Goal: Information Seeking & Learning: Find specific fact

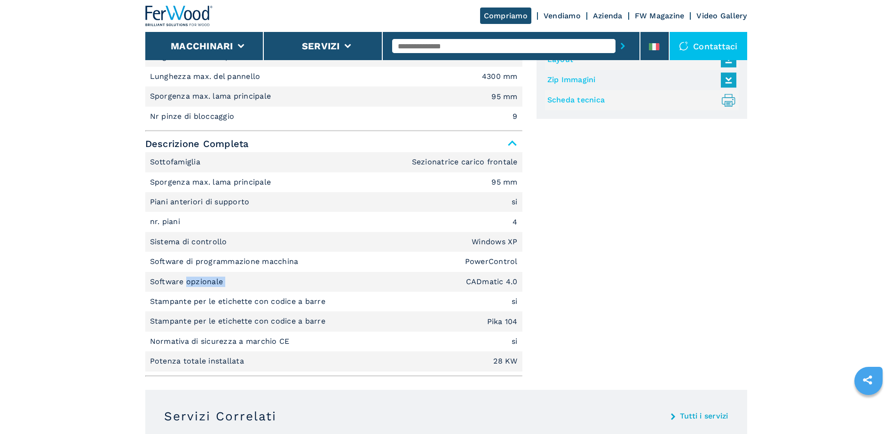
scroll to position [641, 0]
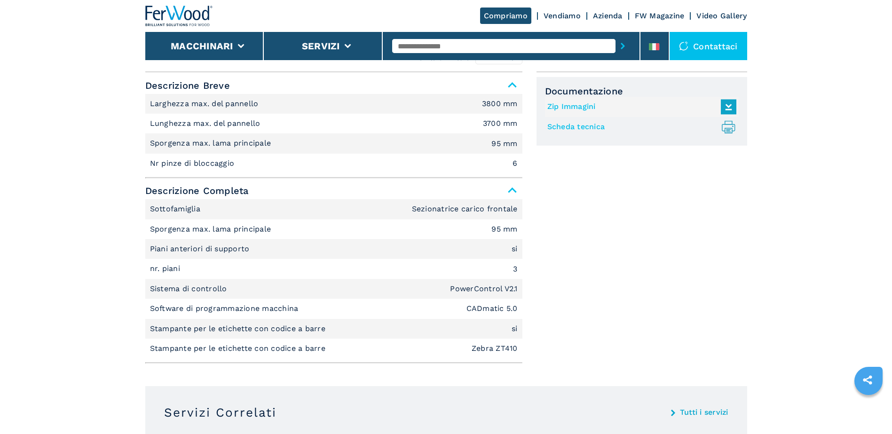
click at [465, 53] on div at bounding box center [511, 46] width 238 height 22
click at [467, 49] on input "text" at bounding box center [503, 46] width 223 height 14
type input "****"
click at [616, 35] on button "submit-button" at bounding box center [623, 46] width 15 height 22
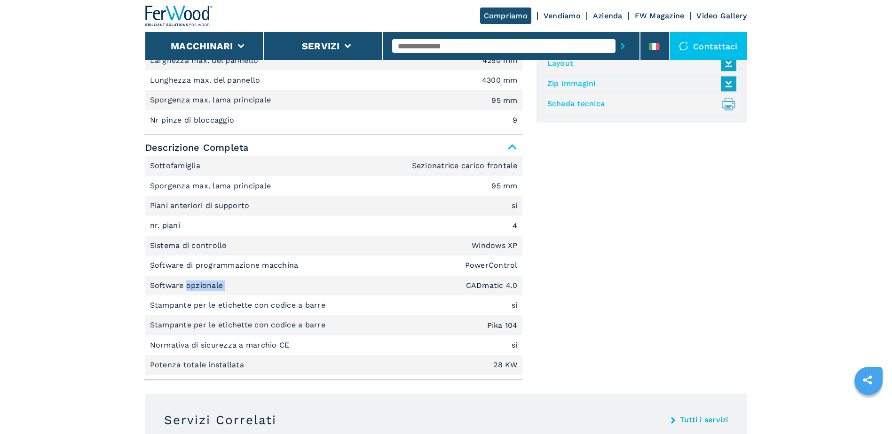
scroll to position [647, 0]
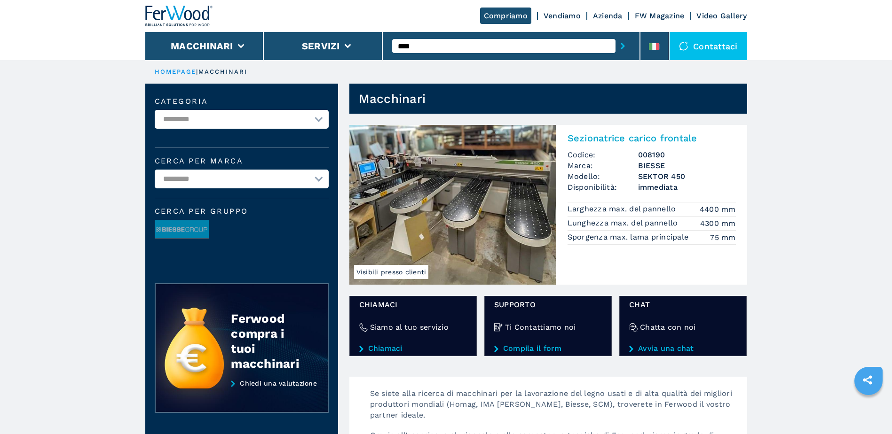
click at [628, 135] on h2 "Sezionatrice carico frontale" at bounding box center [652, 138] width 168 height 11
click at [622, 138] on h2 "Sezionatrice carico frontale" at bounding box center [652, 138] width 168 height 11
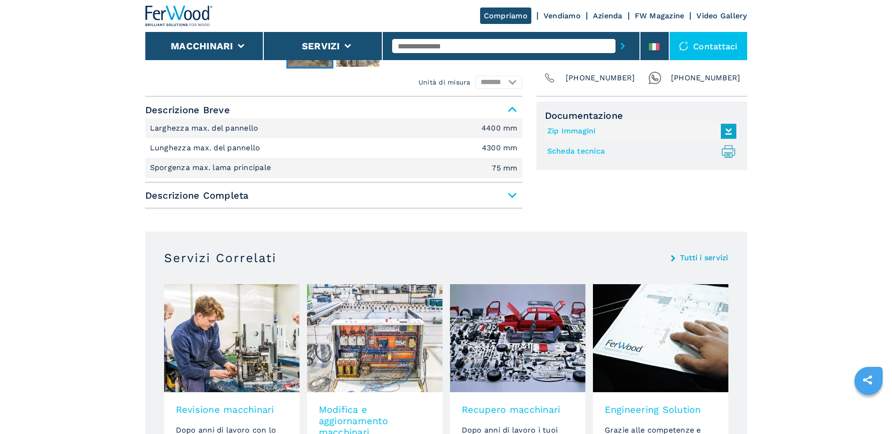
scroll to position [377, 0]
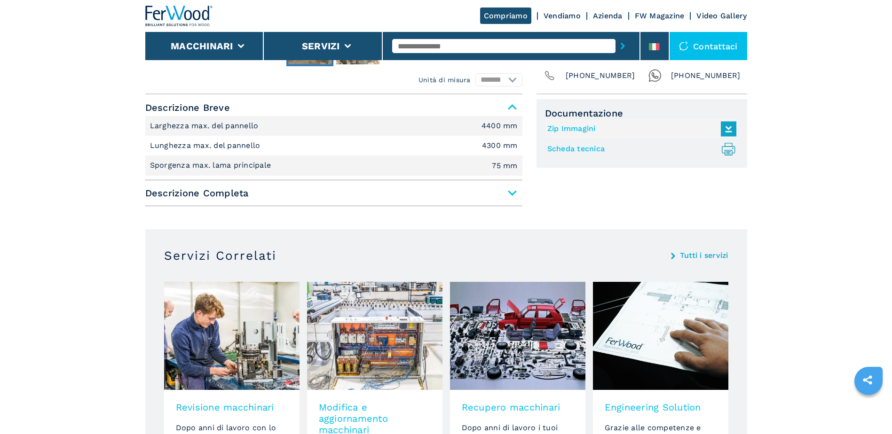
click at [444, 189] on span "Descrizione Completa" at bounding box center [333, 193] width 377 height 17
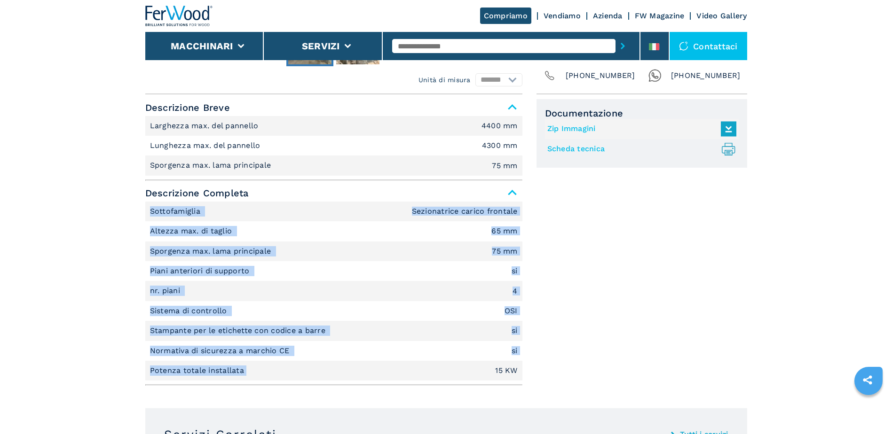
drag, startPoint x: 151, startPoint y: 211, endPoint x: 327, endPoint y: 363, distance: 232.4
click at [327, 363] on ul "Sottofamiglia Sezionatrice carico frontale Altezza max. di taglio 65 mm Sporgen…" at bounding box center [333, 292] width 377 height 180
click at [327, 363] on li "Potenza totale installata 15 KW" at bounding box center [333, 371] width 377 height 20
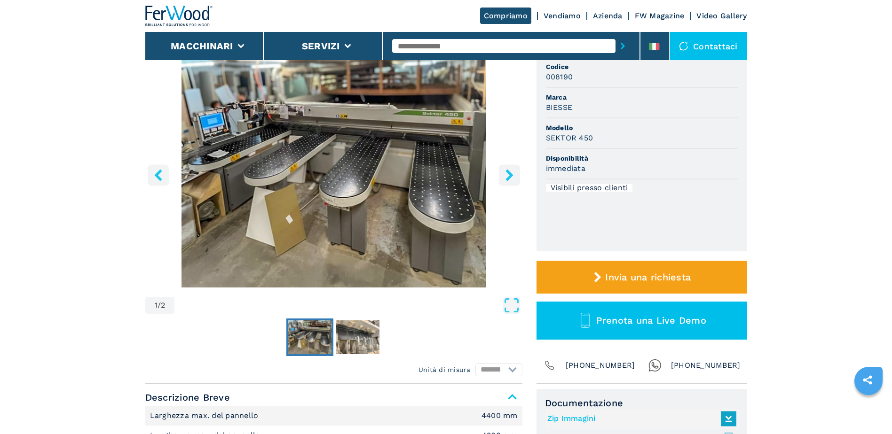
scroll to position [0, 0]
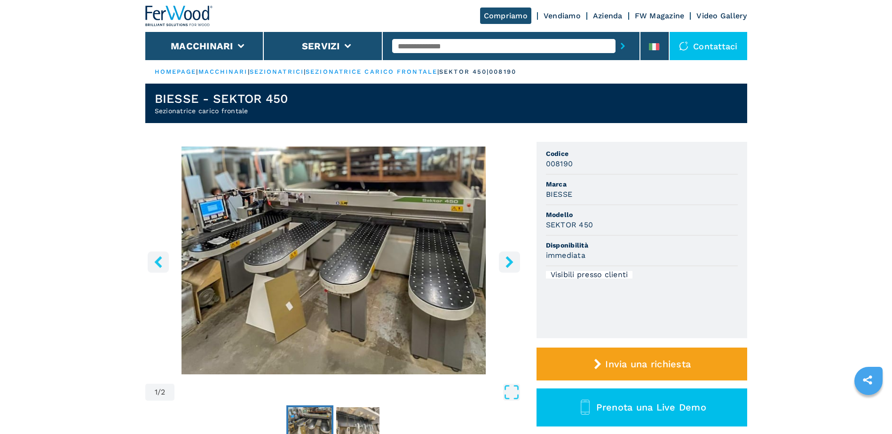
click at [440, 41] on input "text" at bounding box center [503, 46] width 223 height 14
paste input "******"
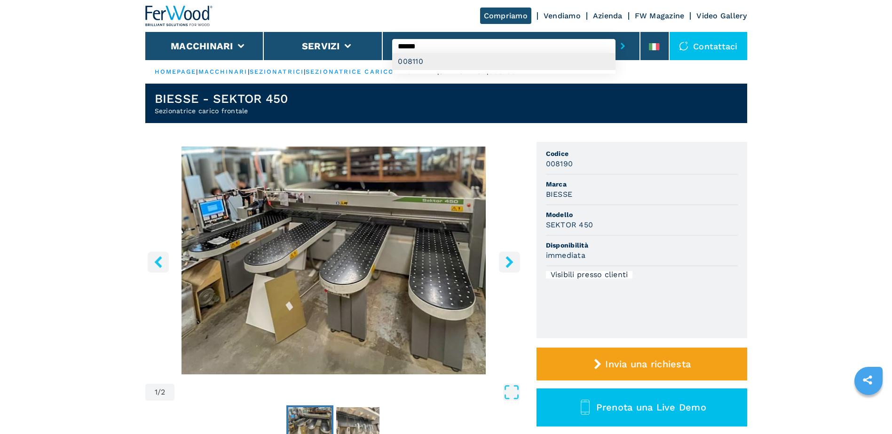
type input "******"
click at [587, 59] on div "008110" at bounding box center [503, 61] width 223 height 17
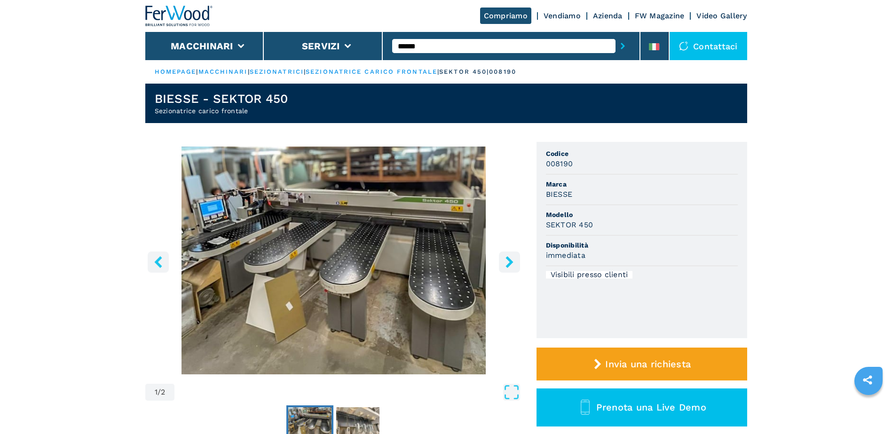
scroll to position [131, 0]
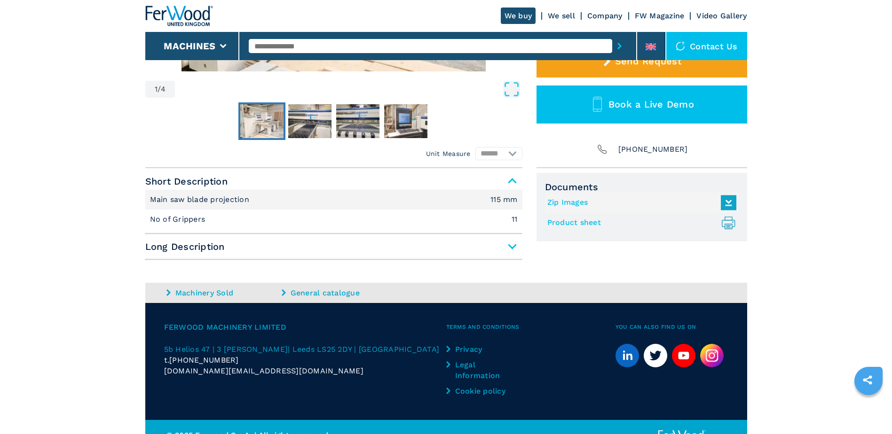
scroll to position [293, 0]
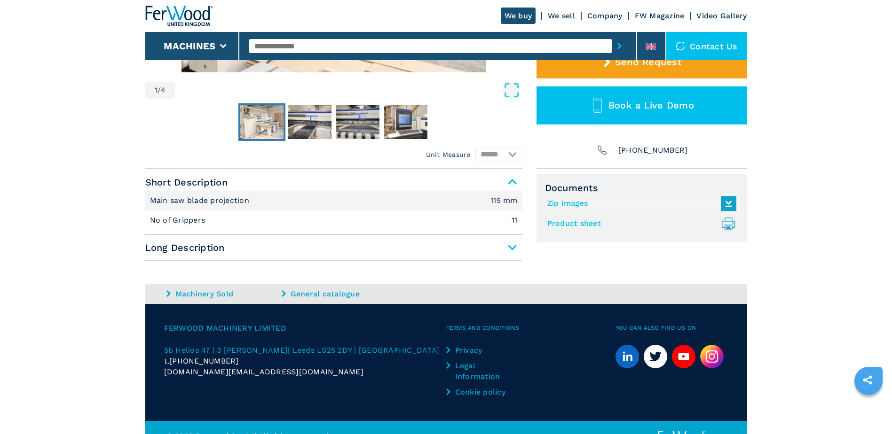
click at [465, 243] on span "Long Description" at bounding box center [333, 247] width 377 height 17
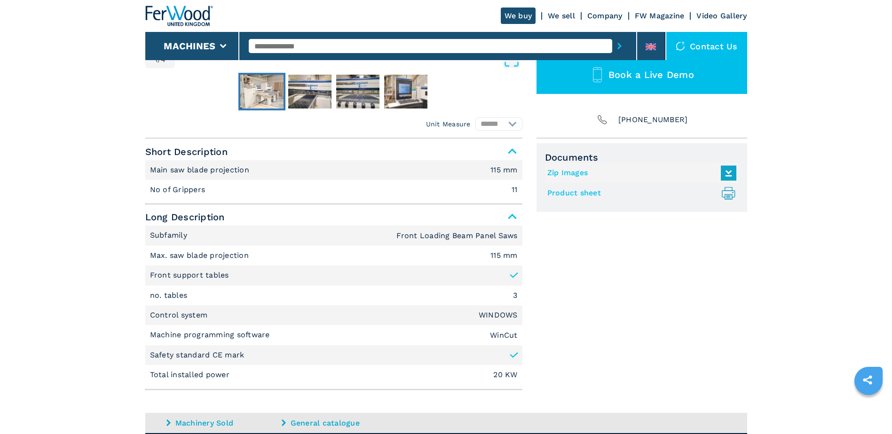
scroll to position [0, 0]
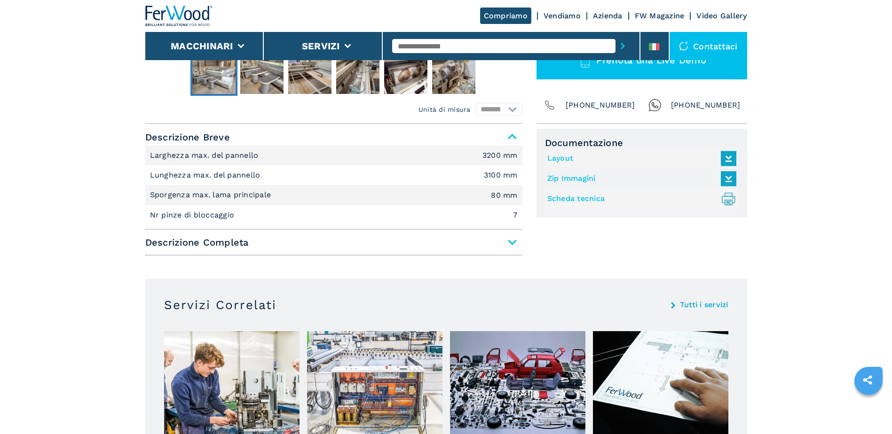
scroll to position [357, 0]
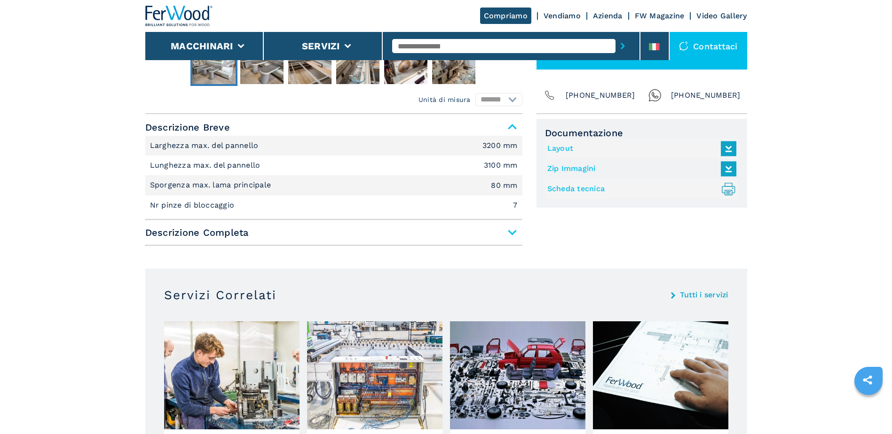
click at [289, 237] on span "Descrizione Completa" at bounding box center [333, 232] width 377 height 17
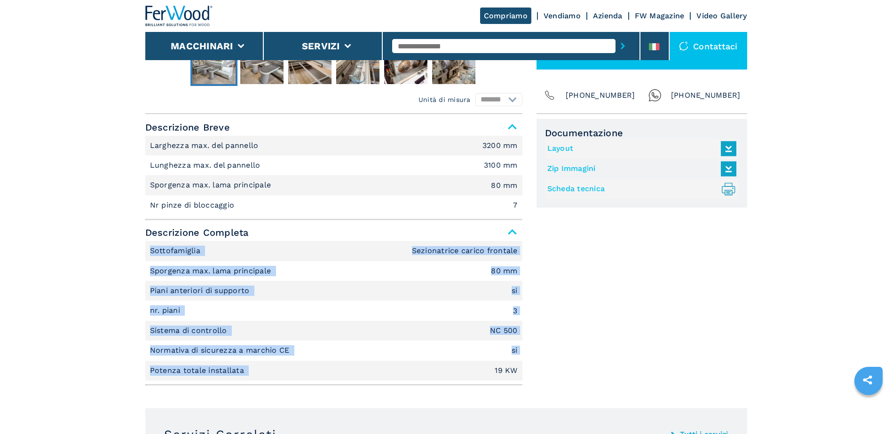
drag, startPoint x: 152, startPoint y: 246, endPoint x: 392, endPoint y: 365, distance: 268.3
click at [392, 365] on ul "Sottofamiglia Sezionatrice carico frontale Sporgenza max. lama principale 80 mm…" at bounding box center [333, 311] width 377 height 140
click at [392, 365] on li "Potenza totale installata 19 KW" at bounding box center [333, 371] width 377 height 20
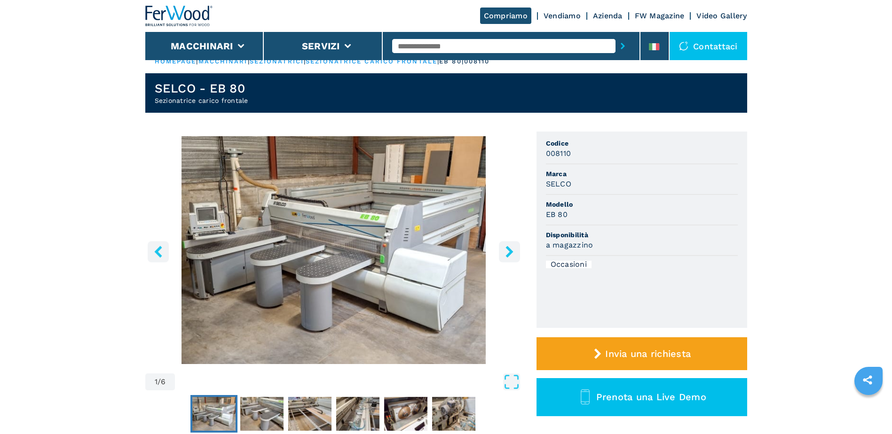
scroll to position [10, 0]
click at [547, 155] on h3 "008110" at bounding box center [558, 154] width 25 height 11
copy h3 "008110"
click at [548, 150] on h3 "008110" at bounding box center [558, 154] width 25 height 11
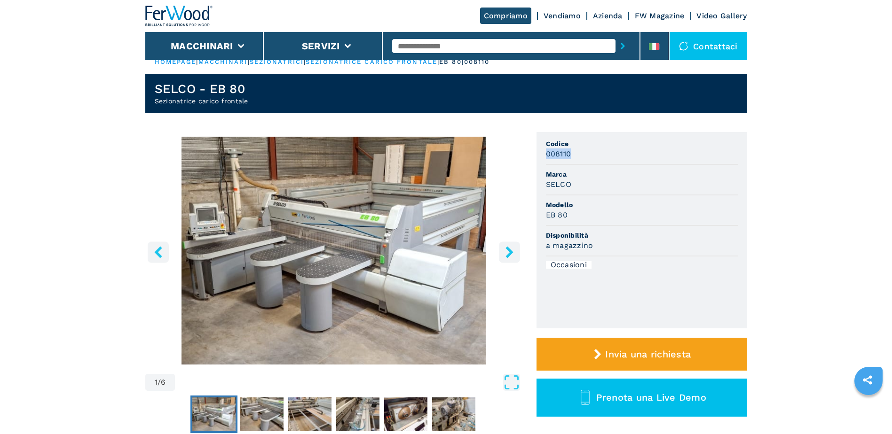
click at [548, 150] on h3 "008110" at bounding box center [558, 154] width 25 height 11
drag, startPoint x: 548, startPoint y: 150, endPoint x: 571, endPoint y: 156, distance: 23.4
click at [571, 156] on h3 "008110" at bounding box center [558, 154] width 25 height 11
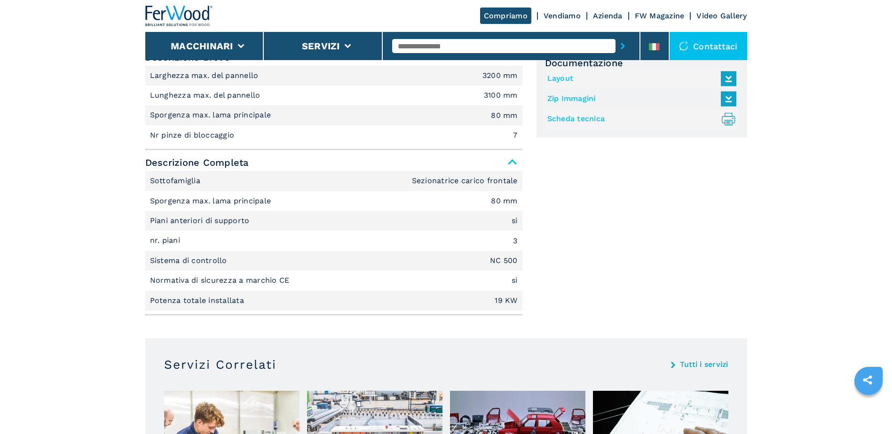
scroll to position [430, 0]
